Goal: Communication & Community: Answer question/provide support

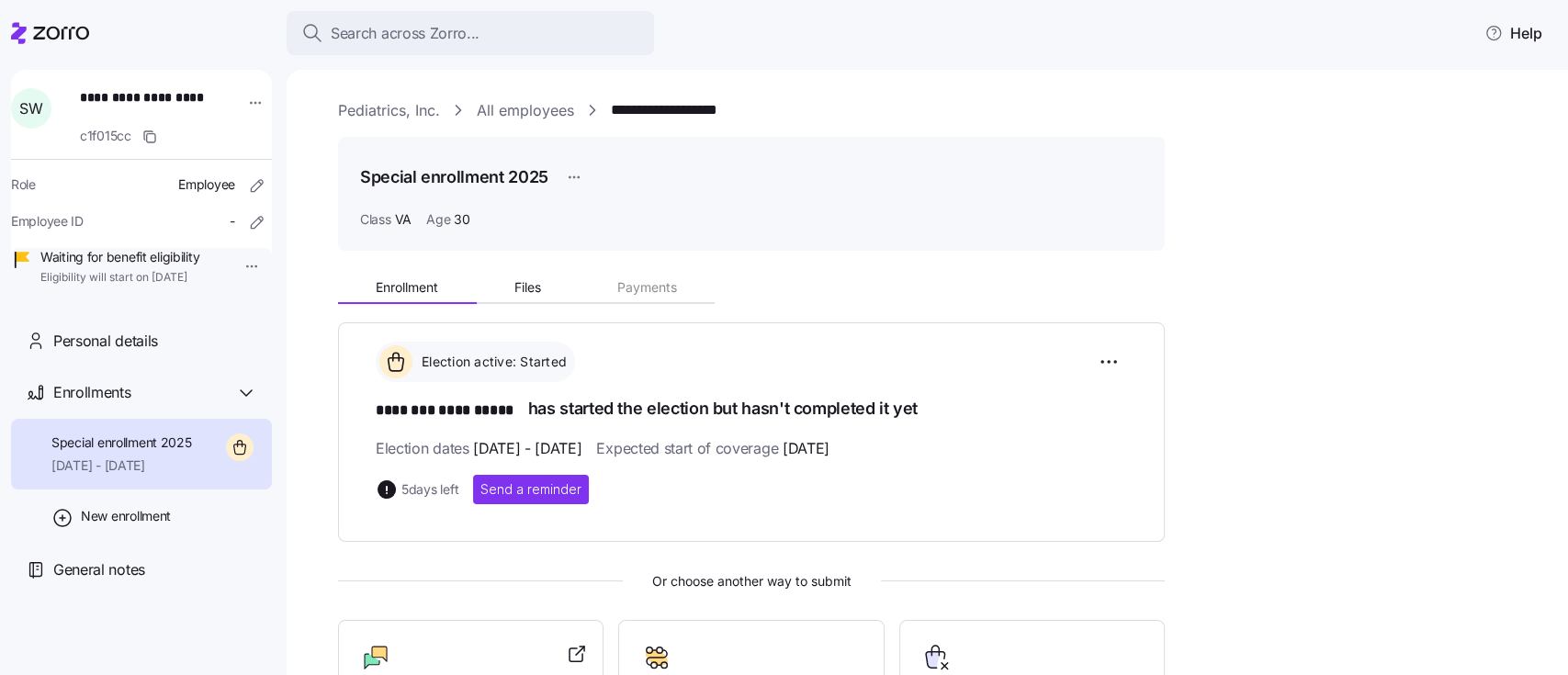
scroll to position [267, 0]
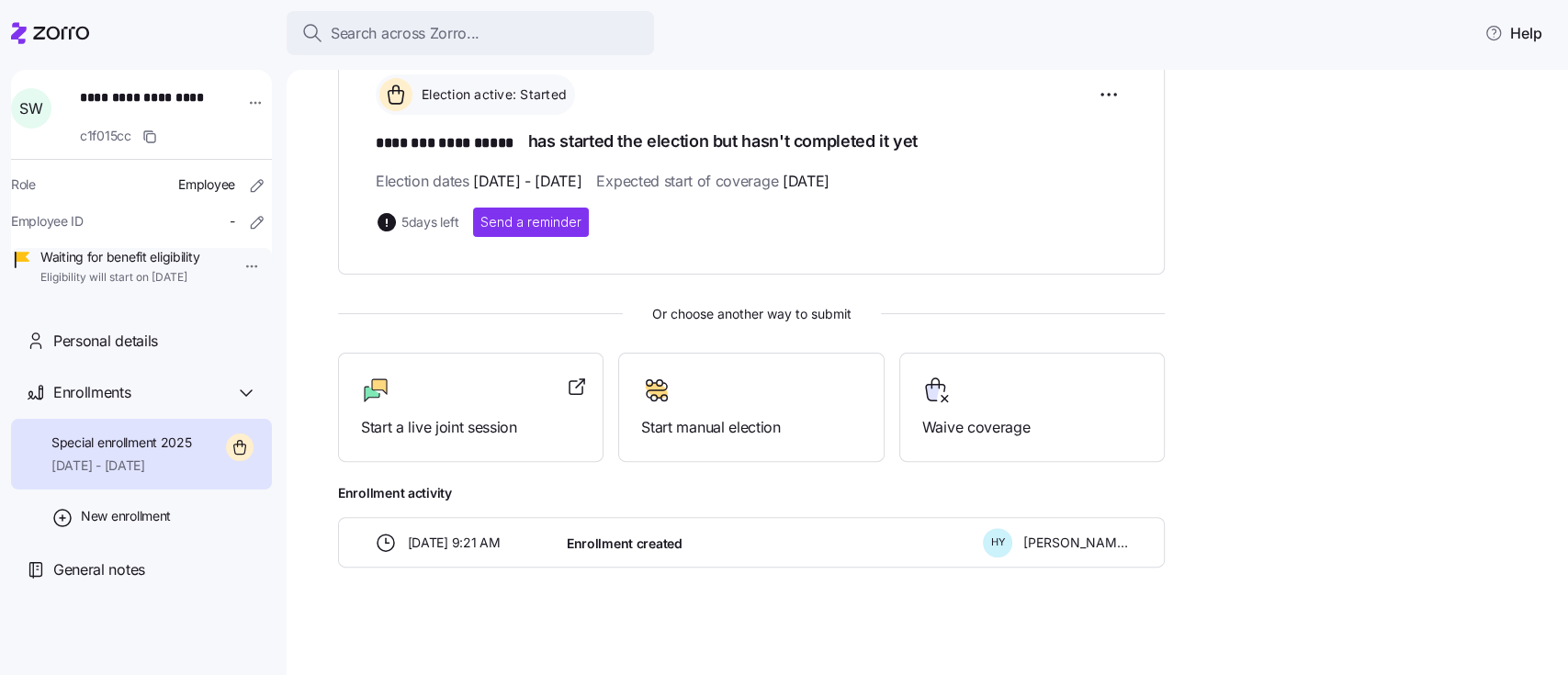
click at [72, 34] on icon at bounding box center [50, 32] width 78 height 22
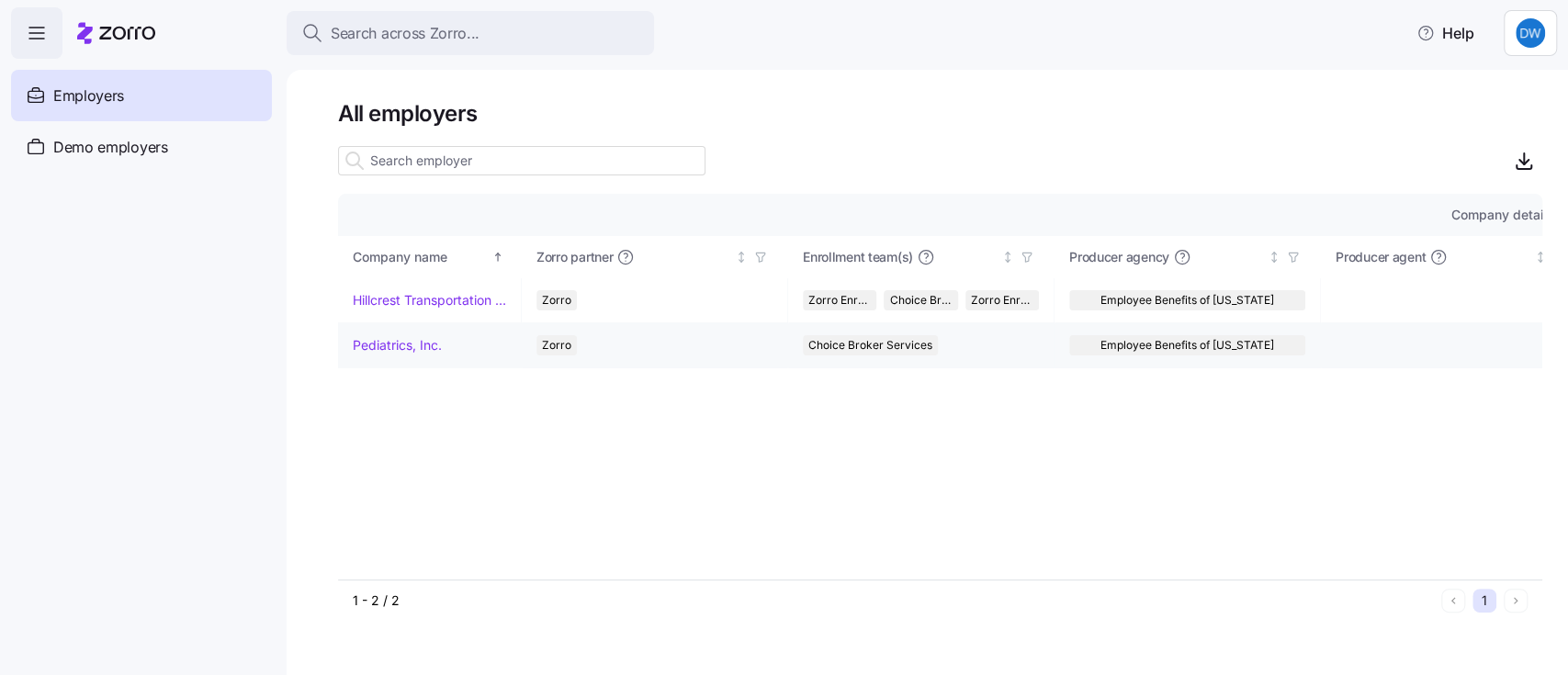
click at [373, 344] on link "Pediatrics, Inc." at bounding box center [397, 345] width 89 height 18
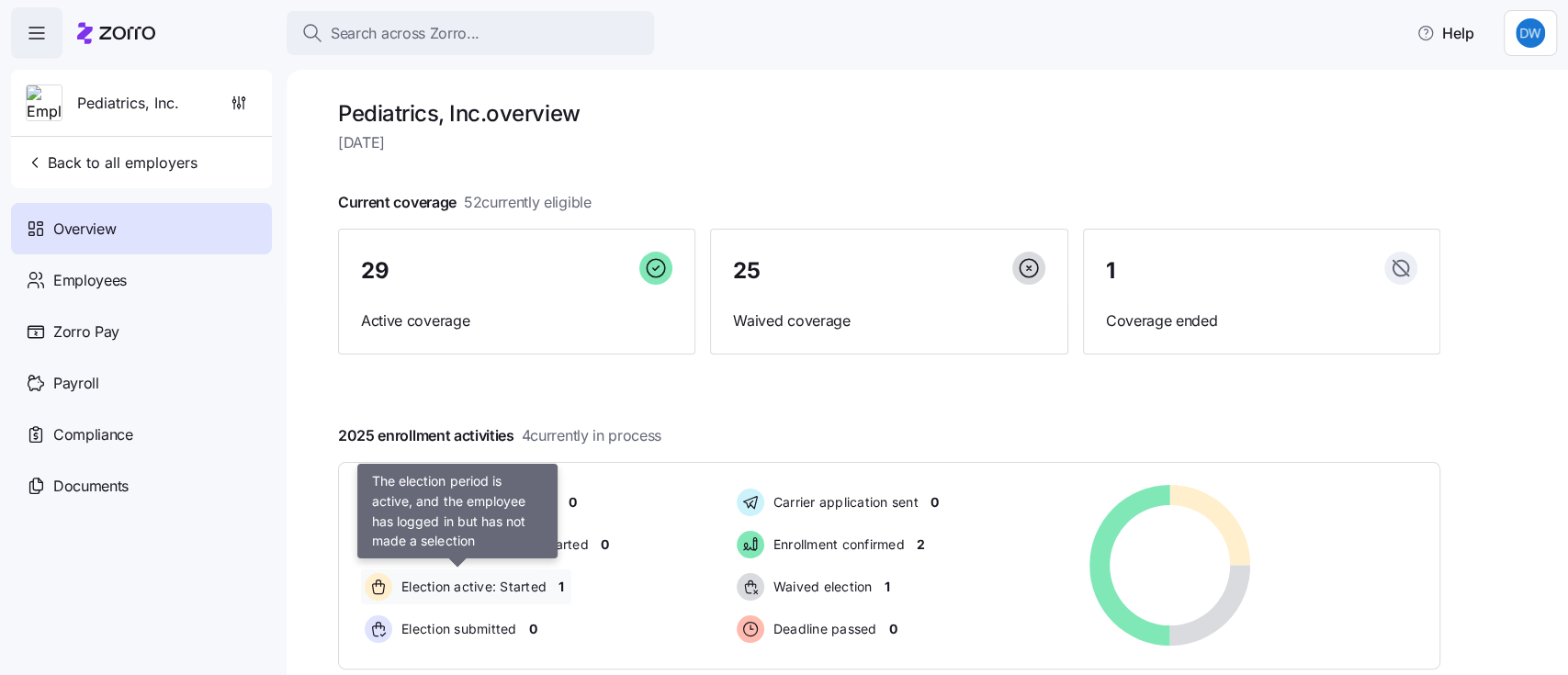
click at [489, 583] on span "Election active: Started" at bounding box center [471, 587] width 150 height 18
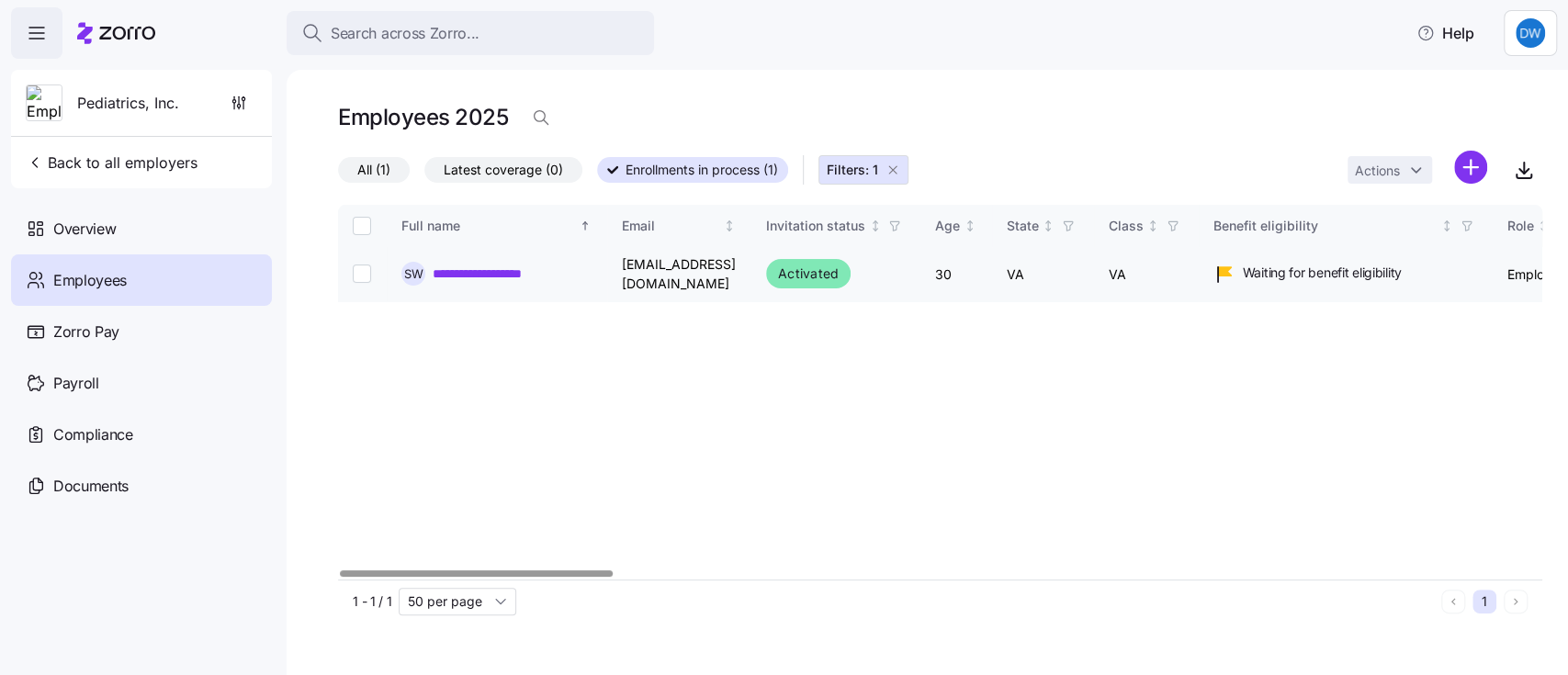
click at [352, 277] on td at bounding box center [362, 275] width 48 height 55
click at [366, 277] on input "Select record 1" at bounding box center [361, 273] width 18 height 18
checkbox input "true"
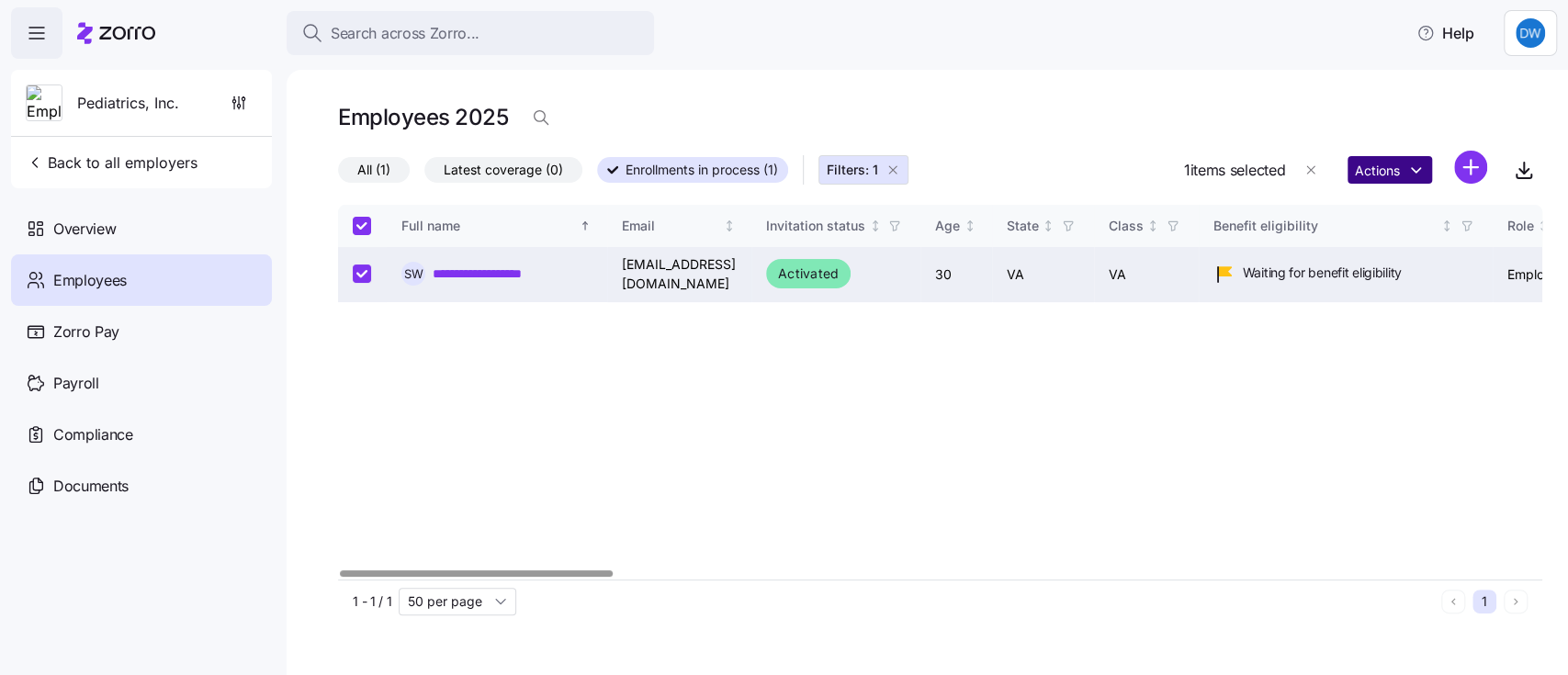
click at [1403, 169] on html "**********" at bounding box center [784, 332] width 1568 height 665
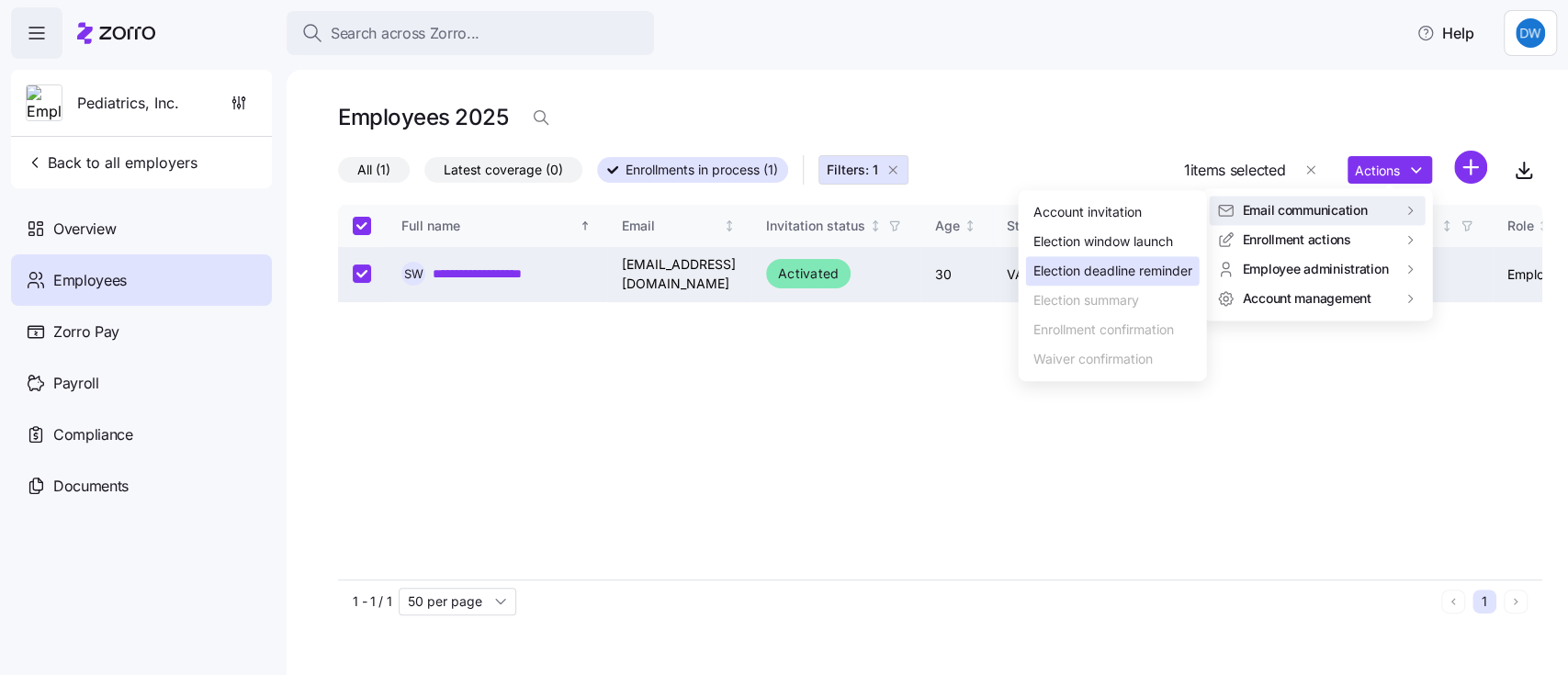
click at [1121, 264] on div "Election deadline reminder" at bounding box center [1112, 270] width 159 height 20
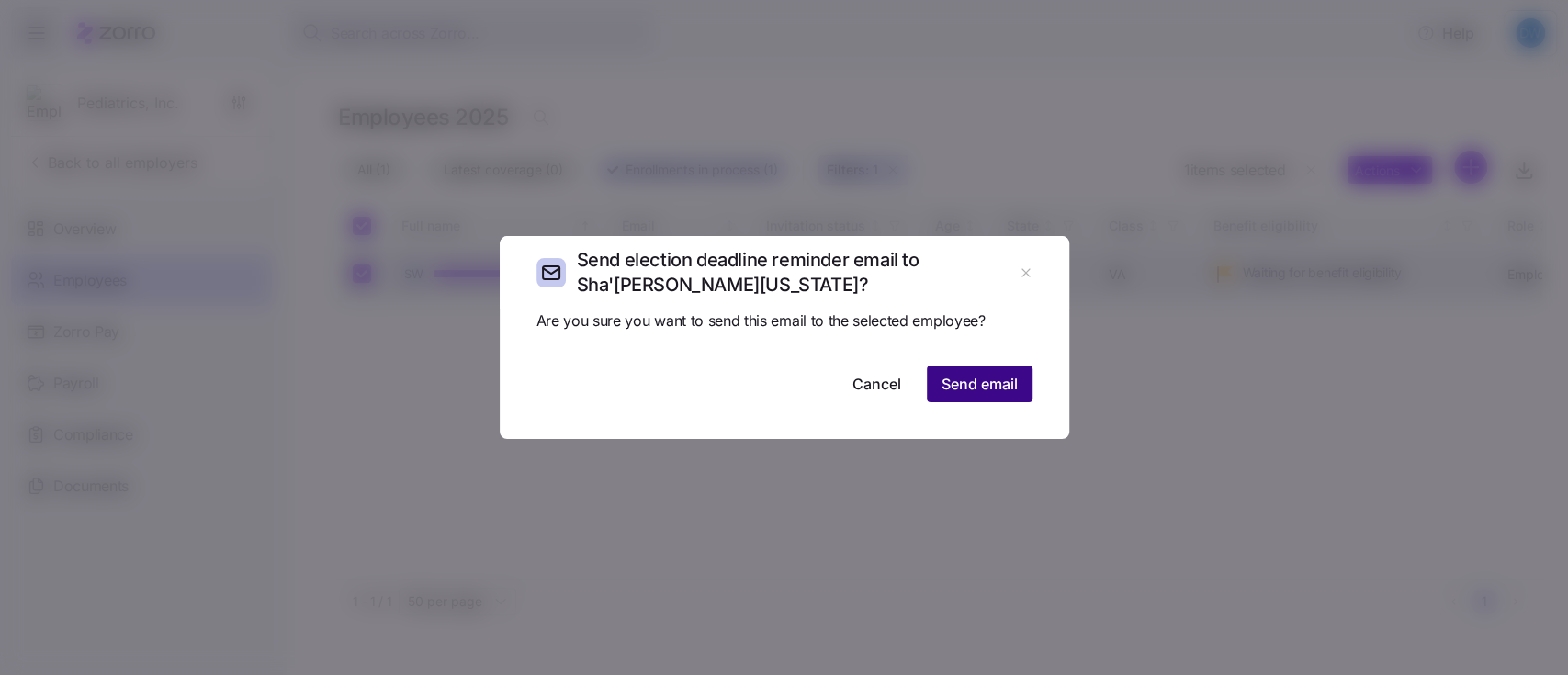
click at [985, 387] on span "Send email" at bounding box center [979, 383] width 76 height 22
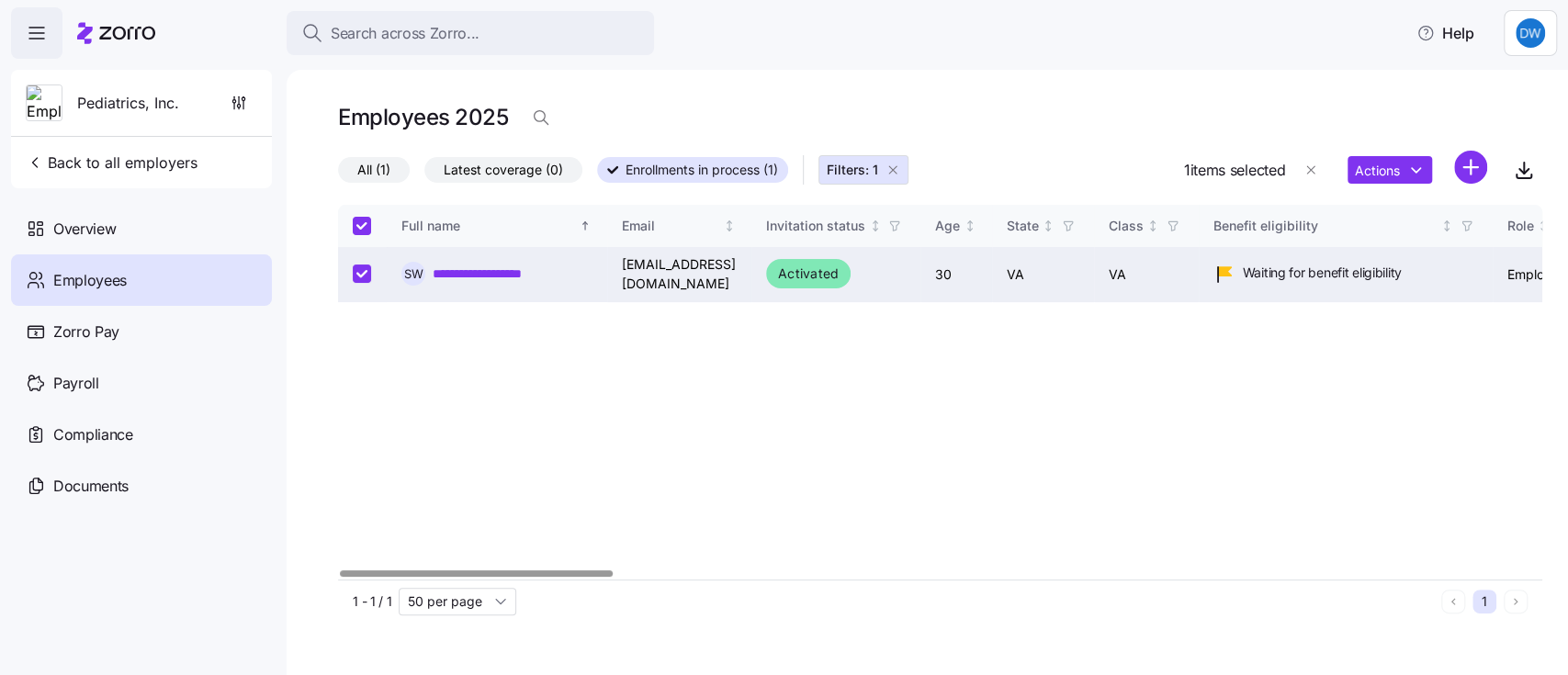
click at [512, 267] on link "**********" at bounding box center [499, 273] width 134 height 18
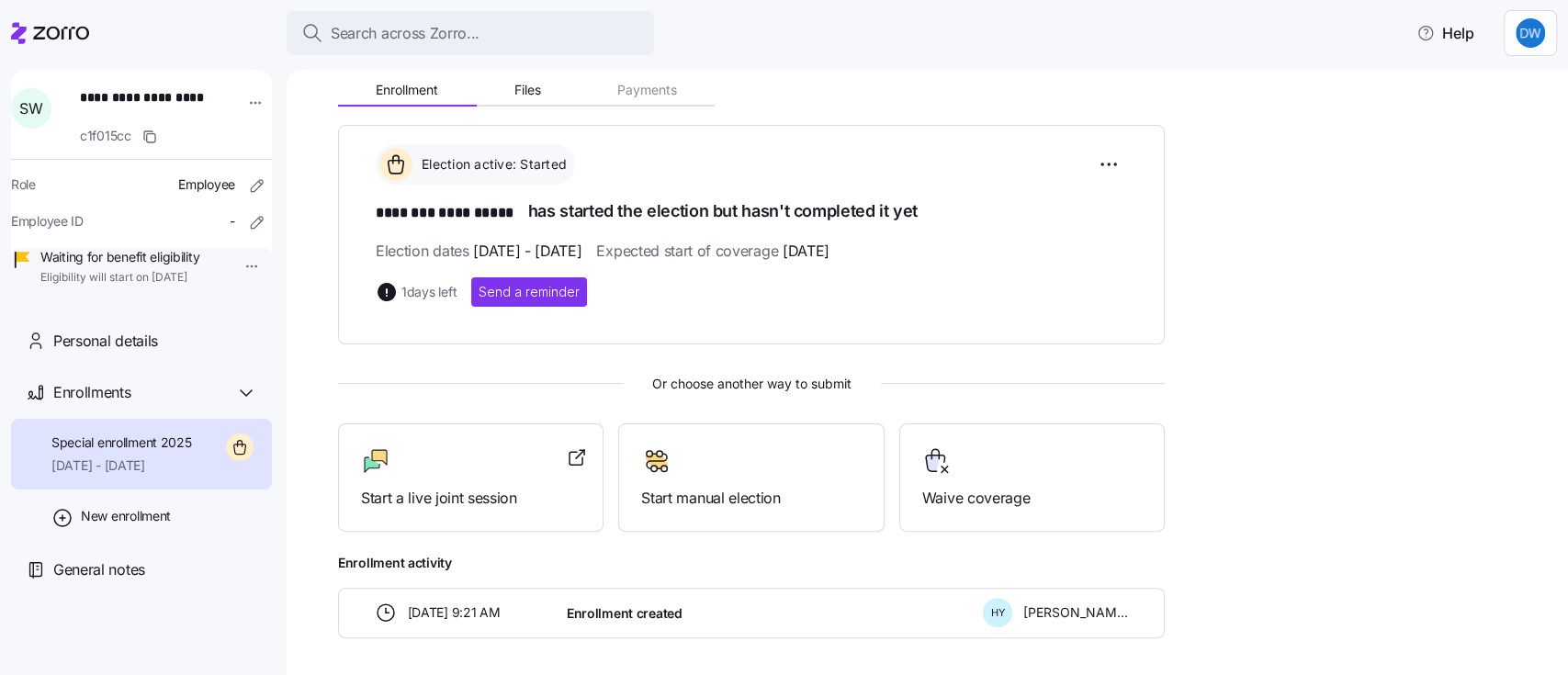
scroll to position [167, 0]
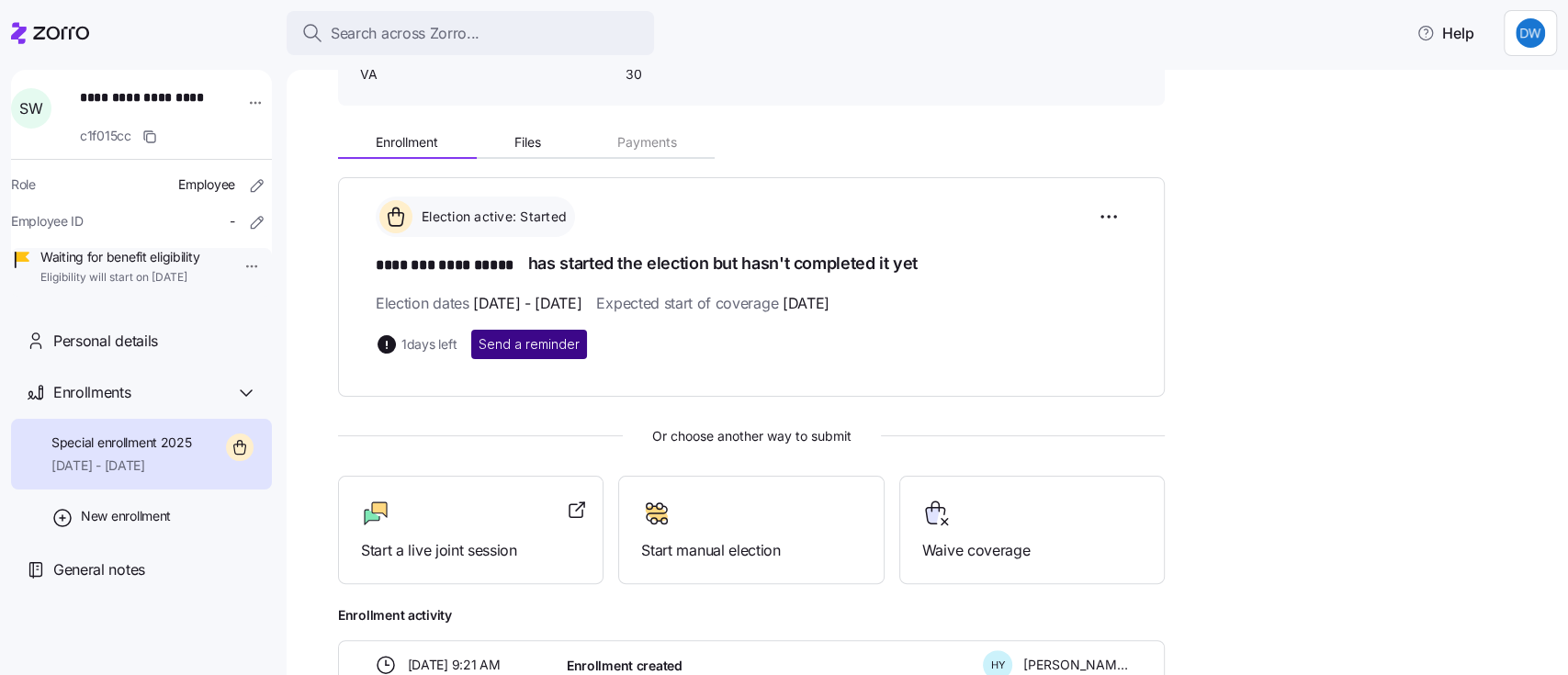
click at [558, 336] on span "Send a reminder" at bounding box center [529, 344] width 101 height 18
